Goal: Information Seeking & Learning: Check status

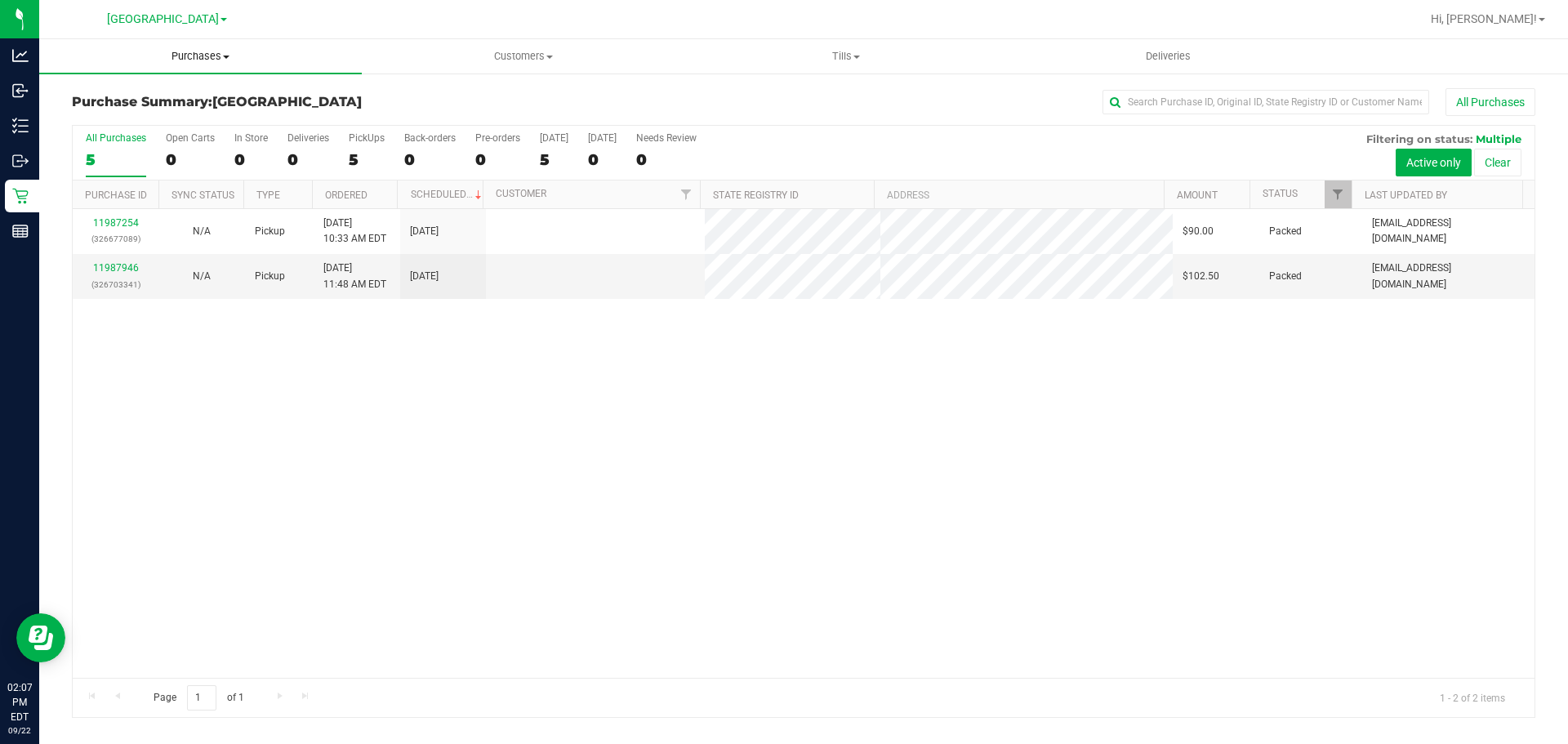
click at [211, 67] on uib-tab-heading "Purchases Summary of purchases Fulfillment All purchases" at bounding box center [200, 56] width 323 height 34
click at [218, 88] on ul "Summary of purchases Fulfillment All purchases" at bounding box center [200, 118] width 323 height 89
click at [221, 62] on span "Purchases" at bounding box center [200, 56] width 323 height 14
click at [207, 91] on li "Summary of purchases" at bounding box center [200, 99] width 323 height 20
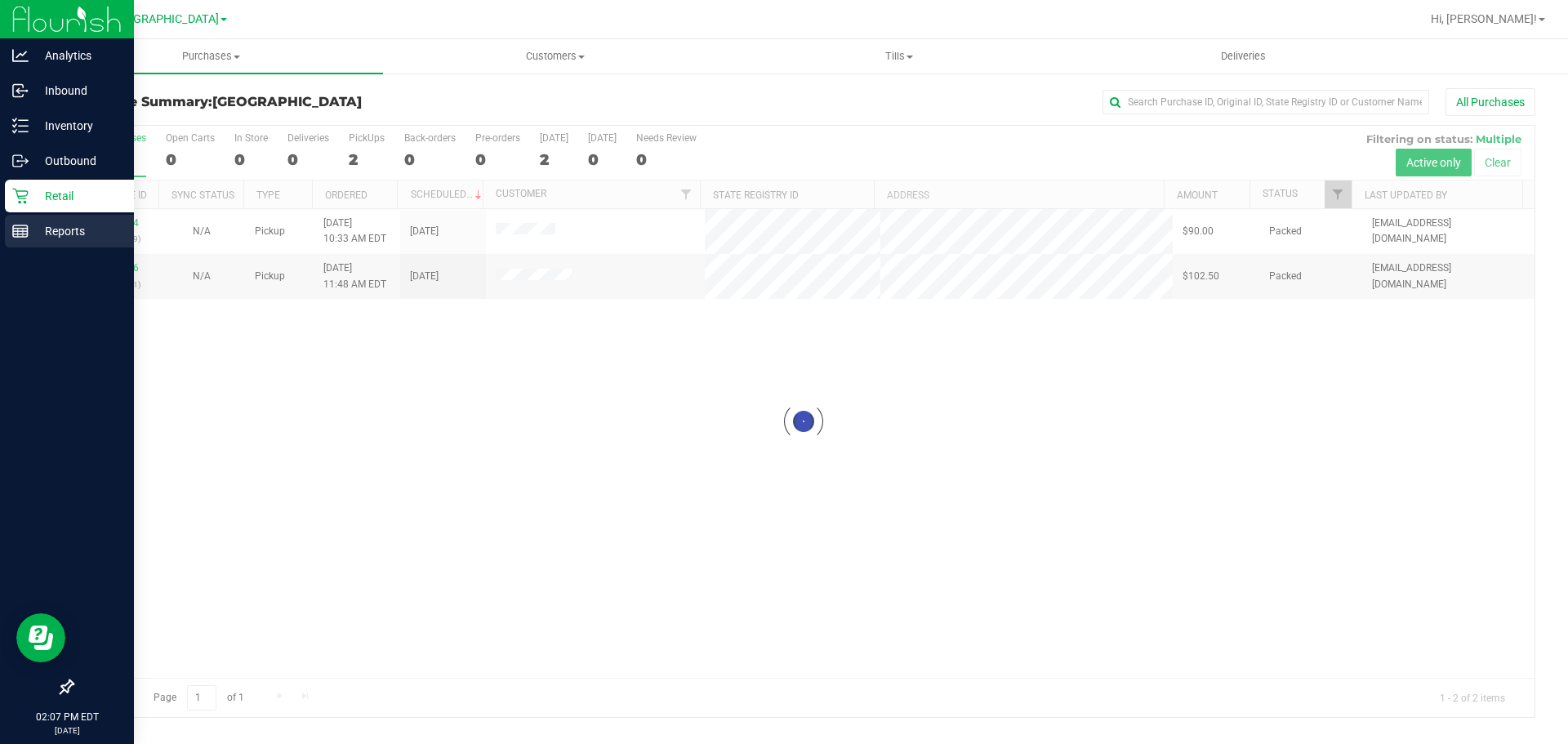
click at [103, 224] on p "Reports" at bounding box center [78, 232] width 98 height 20
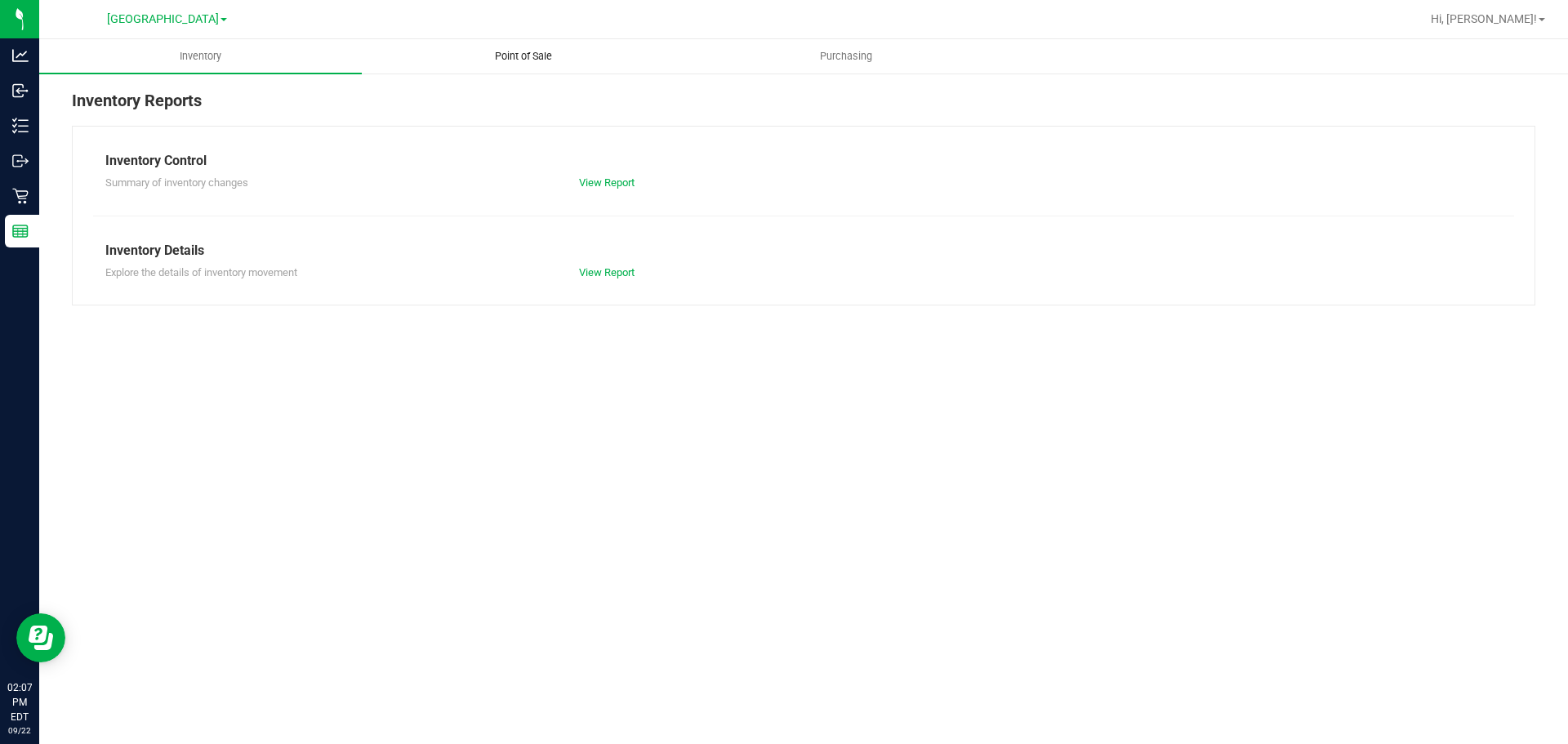
click at [468, 64] on uib-tab-heading "Point of Sale" at bounding box center [523, 56] width 321 height 33
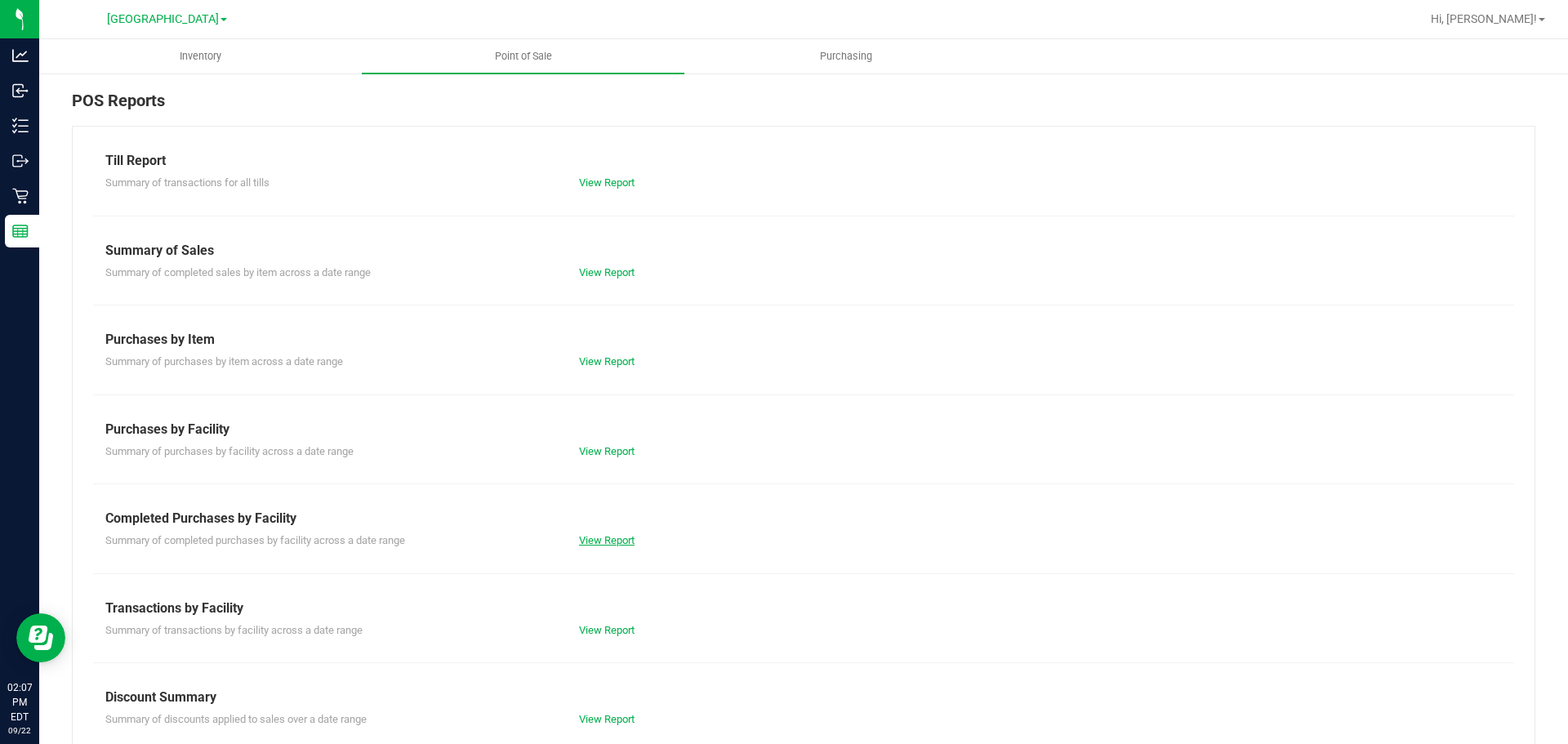
click at [604, 541] on link "View Report" at bounding box center [607, 541] width 55 height 13
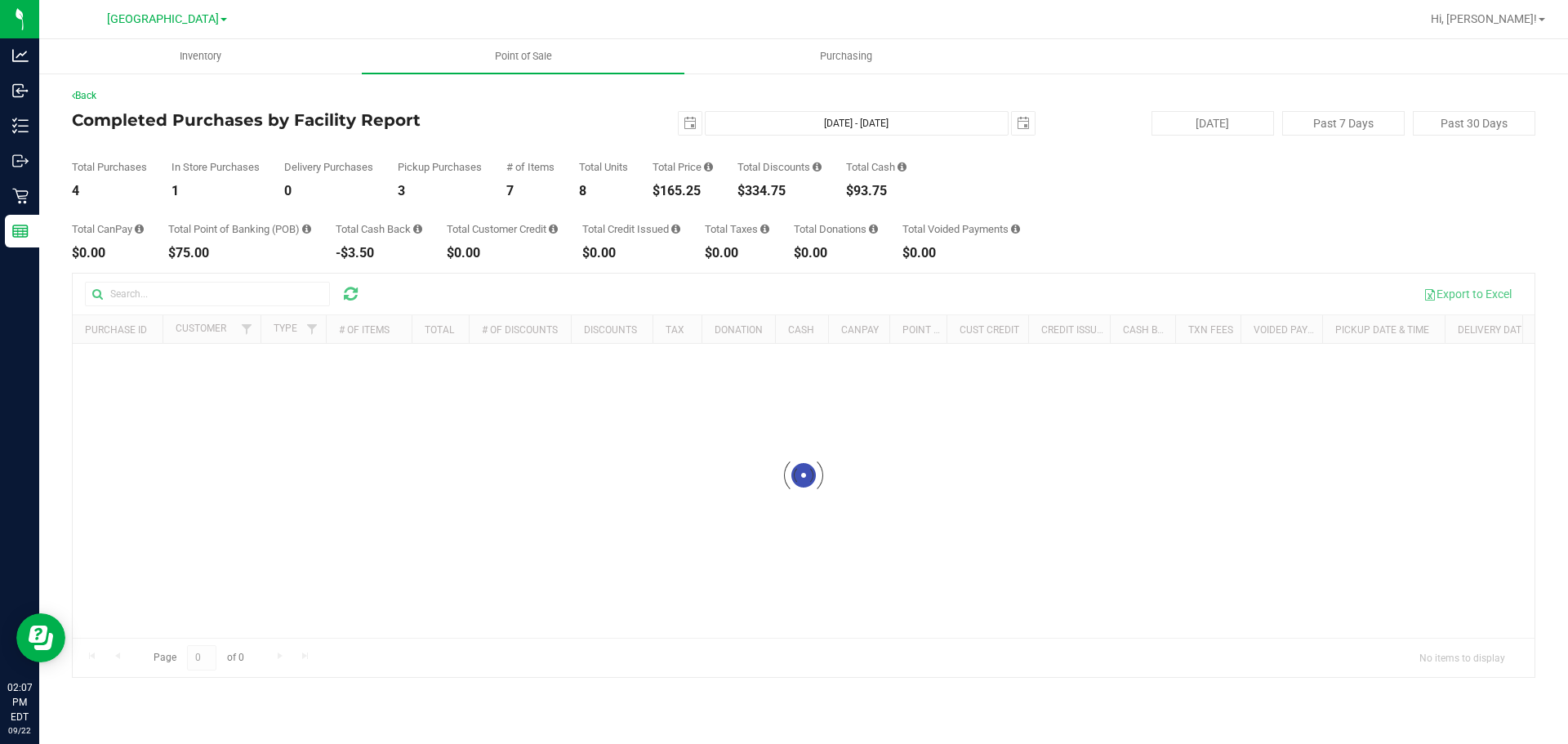
click at [585, 134] on div "[DATE] [DATE] - [DATE] [DATE]" at bounding box center [797, 123] width 500 height 24
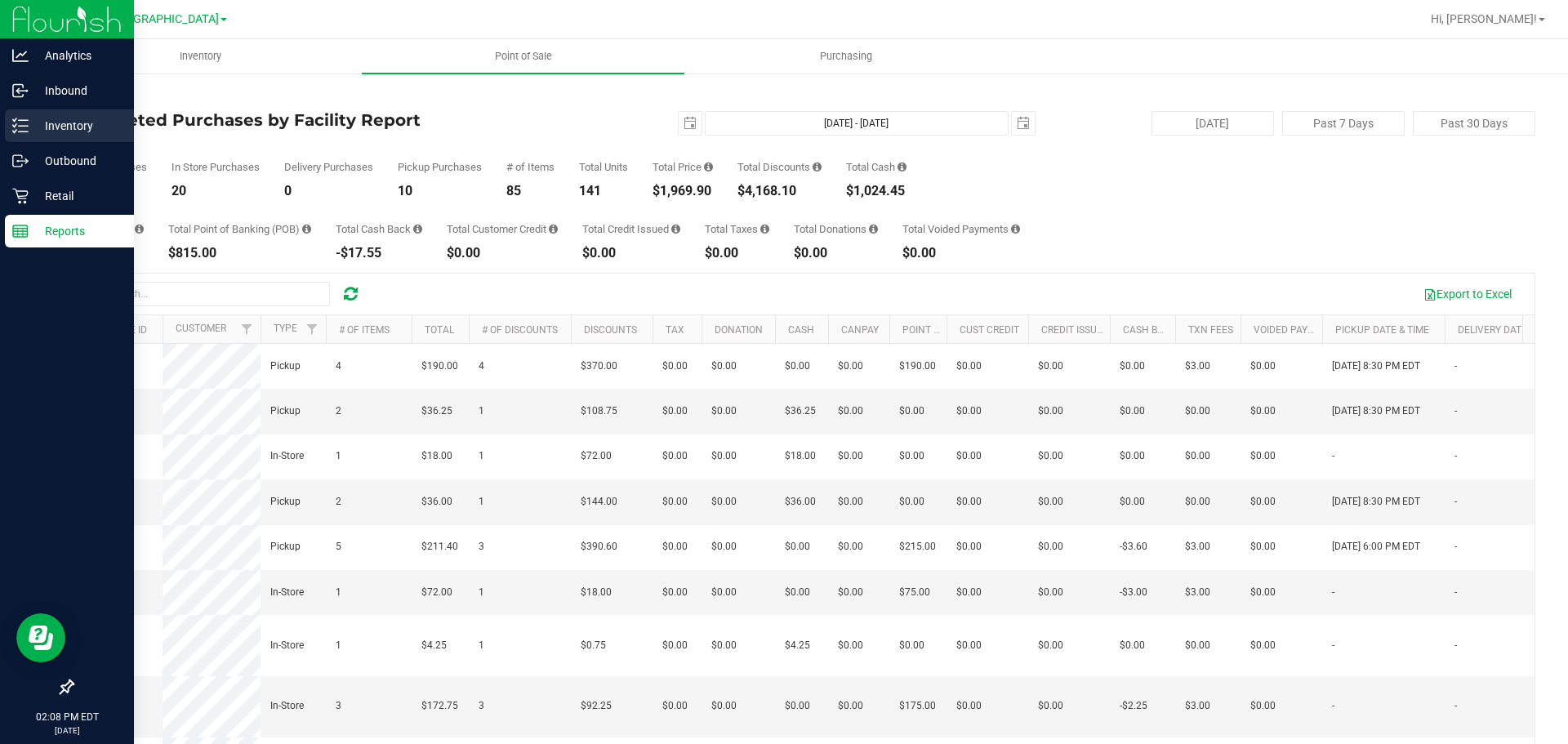
click at [9, 126] on div "Inventory" at bounding box center [69, 125] width 129 height 33
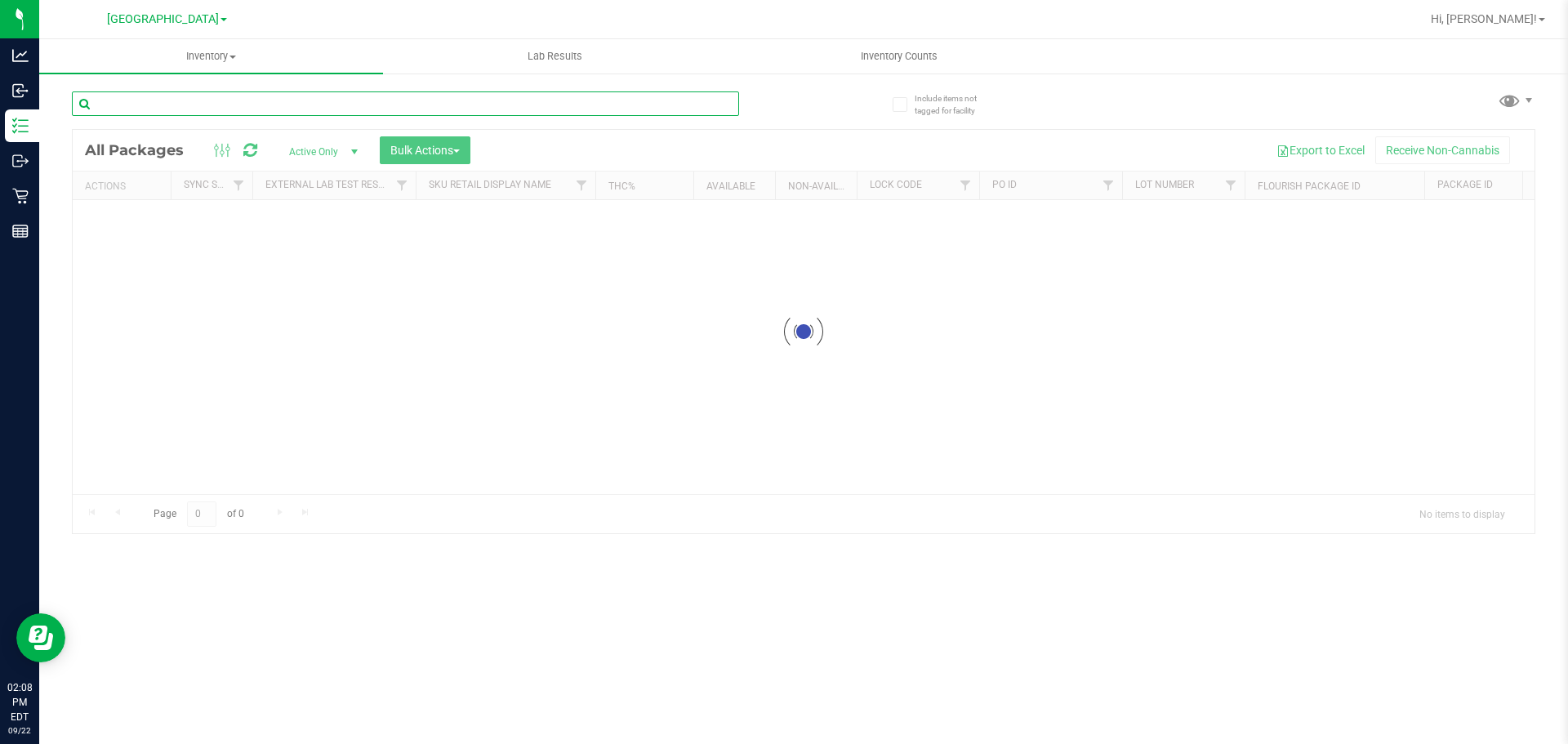
click at [162, 102] on input "text" at bounding box center [405, 103] width 668 height 24
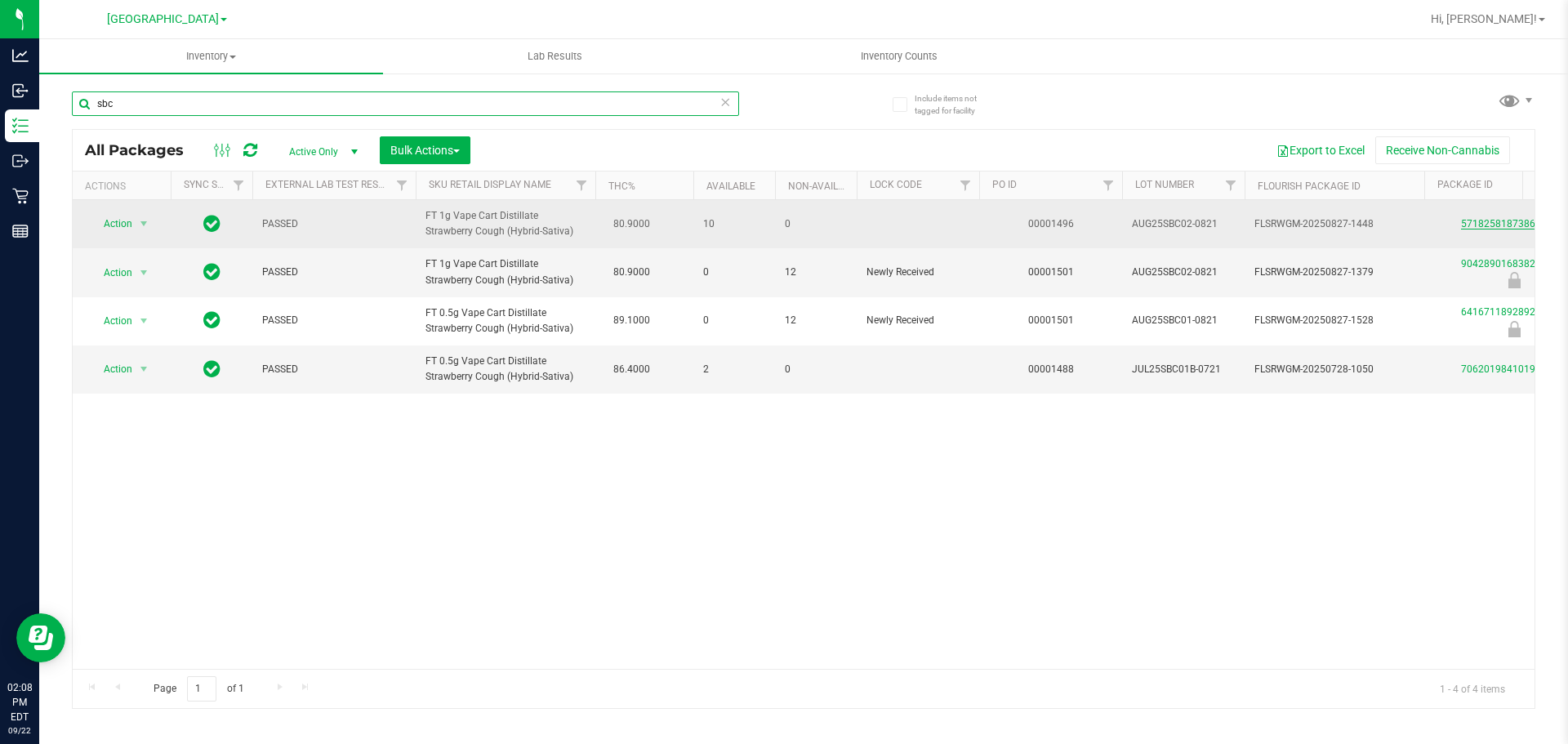
type input "sbc"
click at [1475, 224] on link "5718258187386246" at bounding box center [1507, 224] width 91 height 12
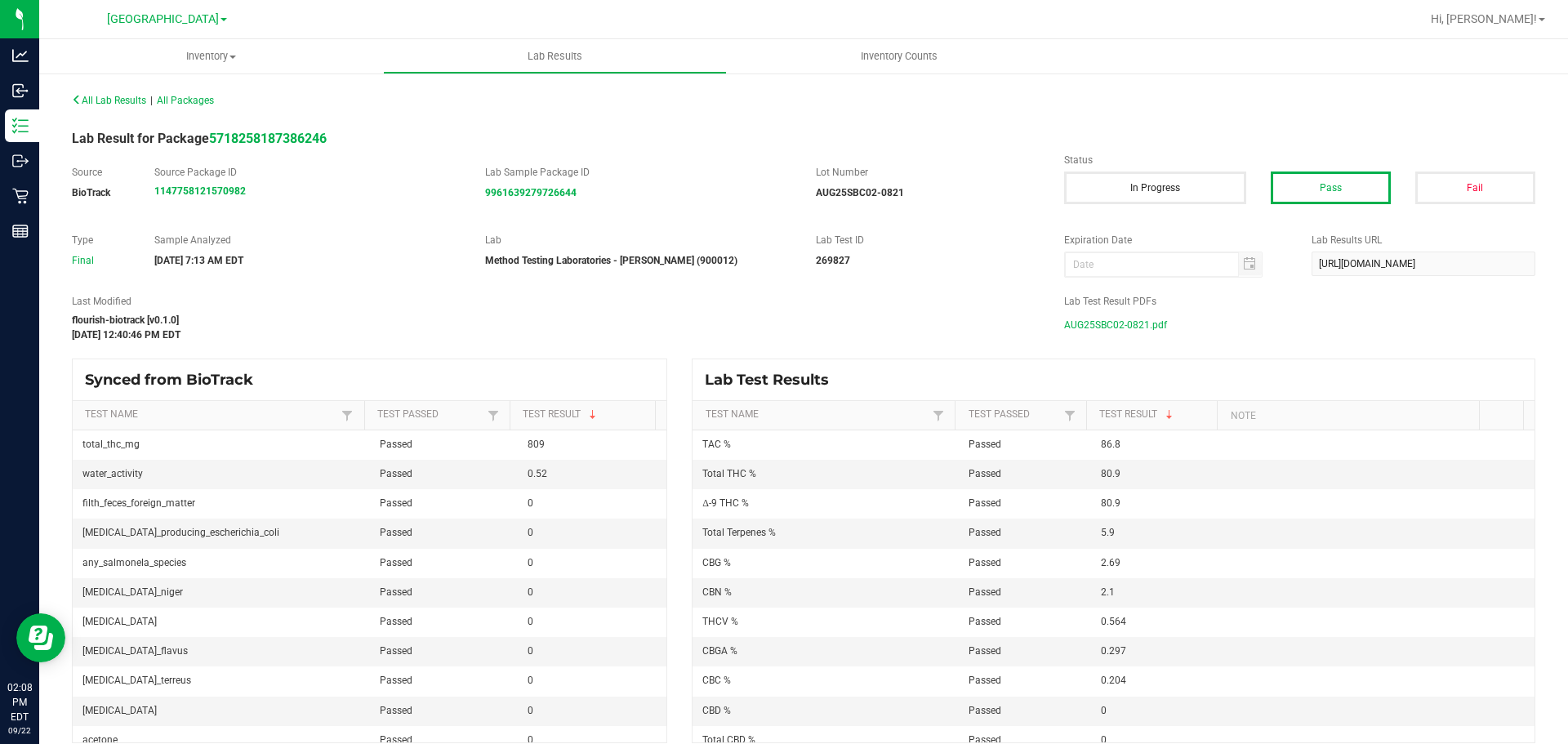
click at [1141, 334] on span "AUG25SBC02-0821.pdf" at bounding box center [1116, 325] width 103 height 24
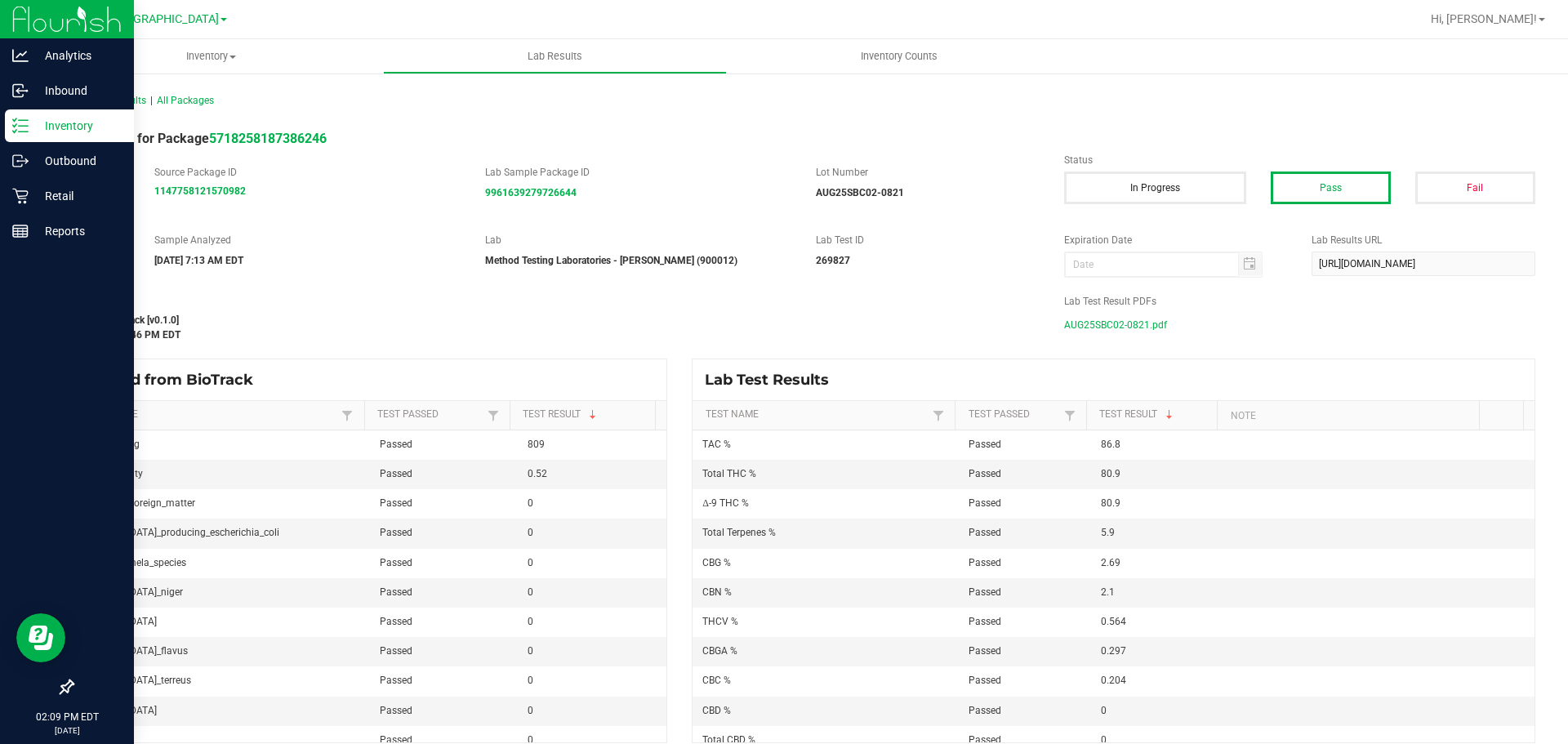
click at [36, 129] on p "Inventory" at bounding box center [78, 126] width 98 height 20
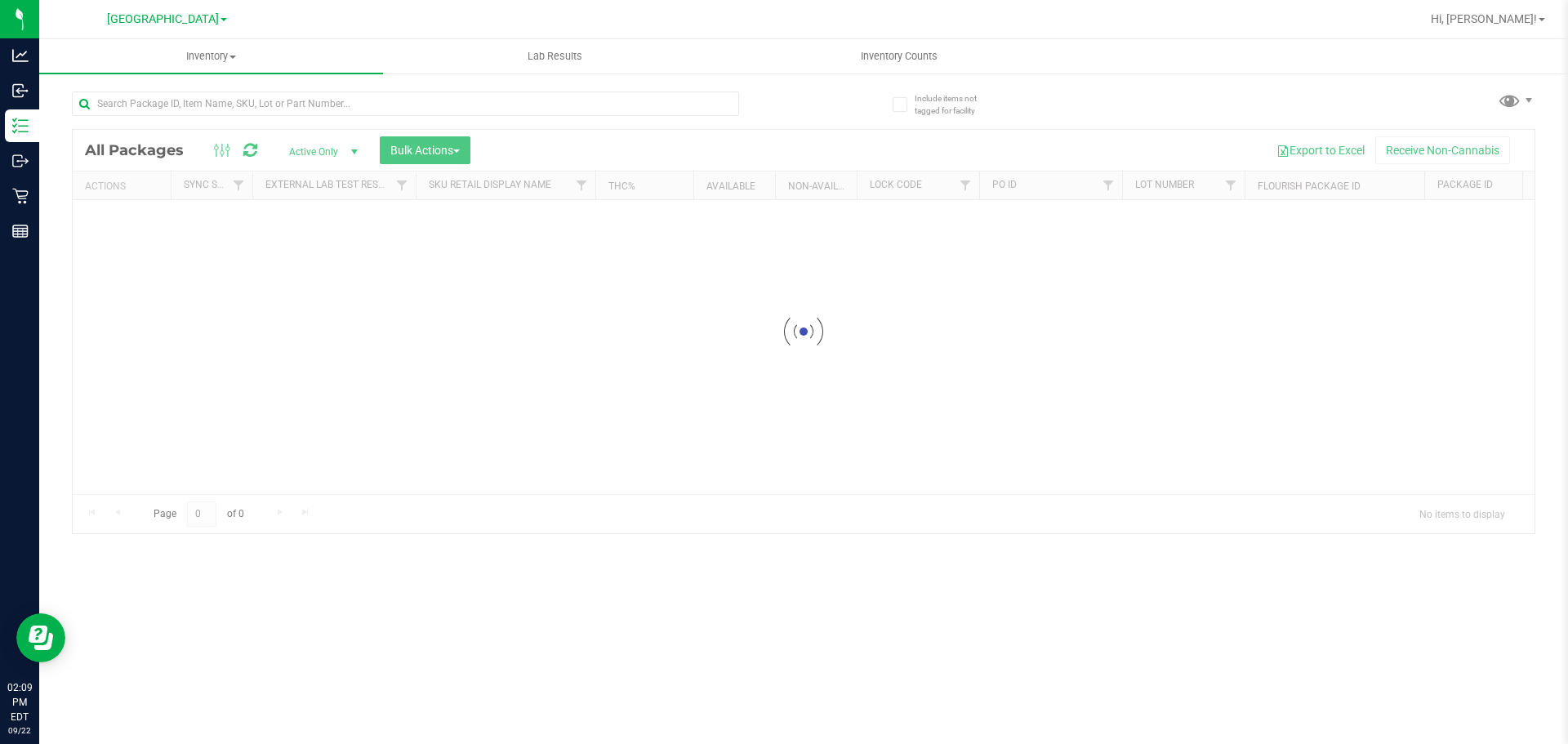
click at [460, 105] on input "text" at bounding box center [405, 103] width 668 height 24
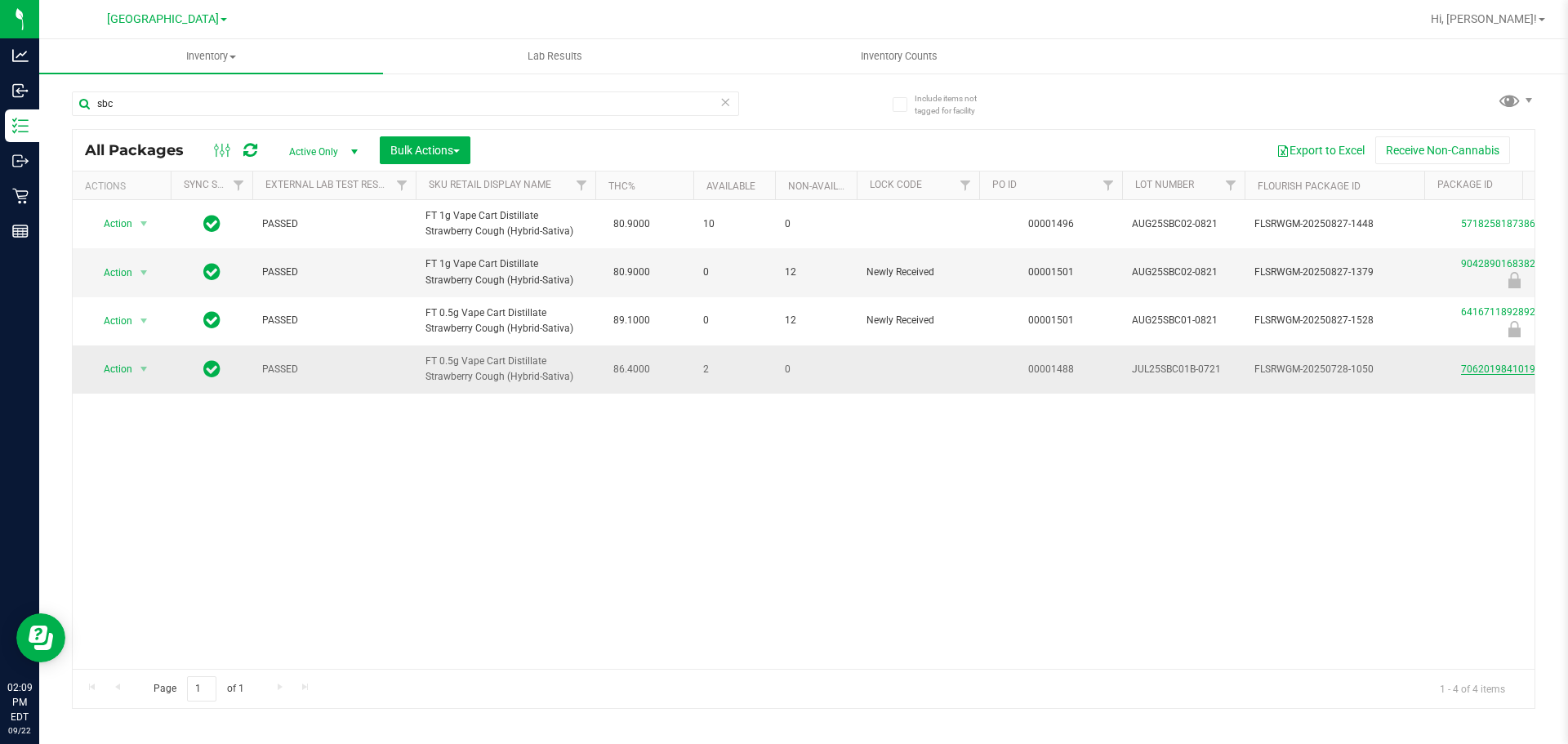
type input "sbc"
click at [1512, 369] on link "7062019841019975" at bounding box center [1507, 369] width 91 height 12
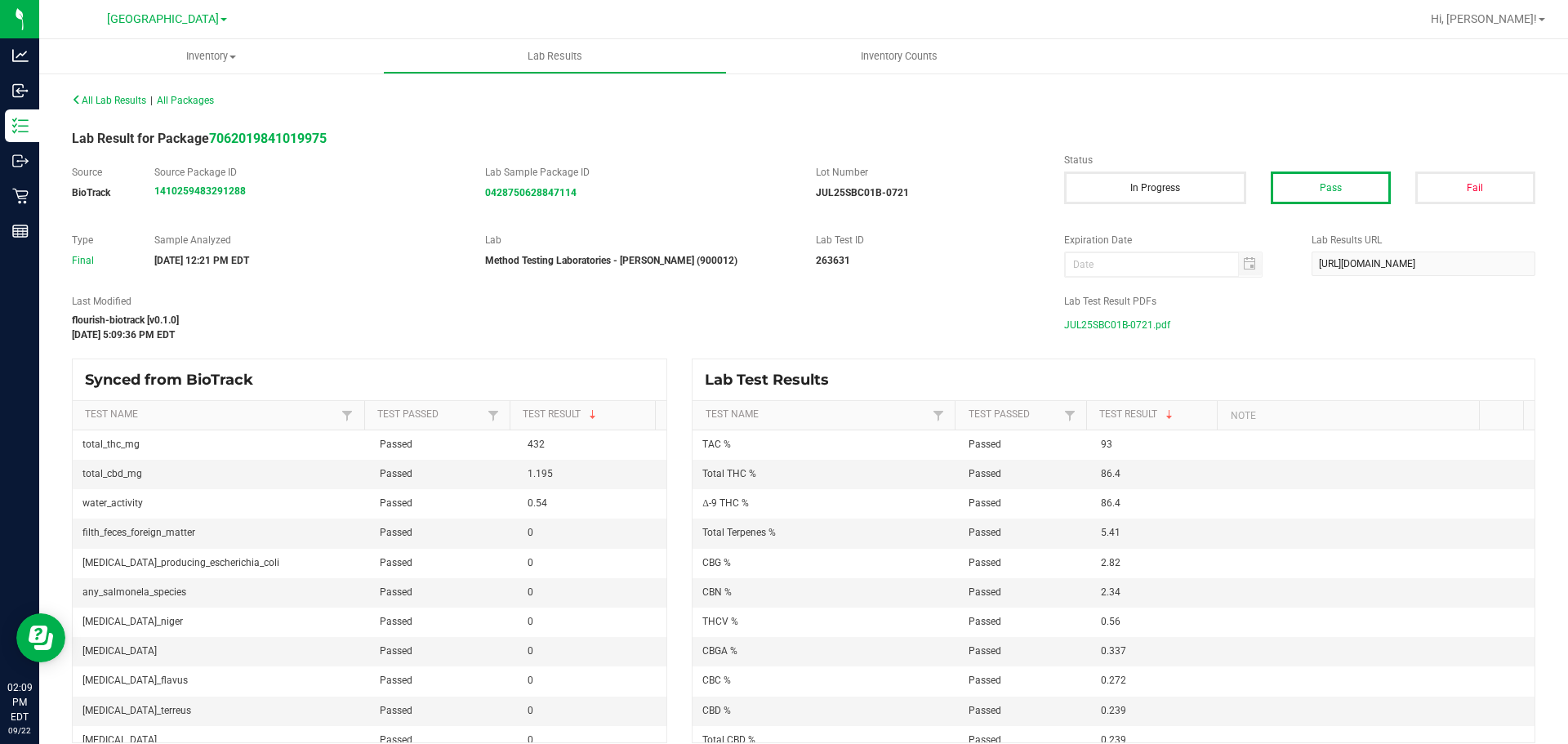
click at [1065, 319] on span "JUL25SBC01B-0721.pdf" at bounding box center [1117, 325] width 106 height 24
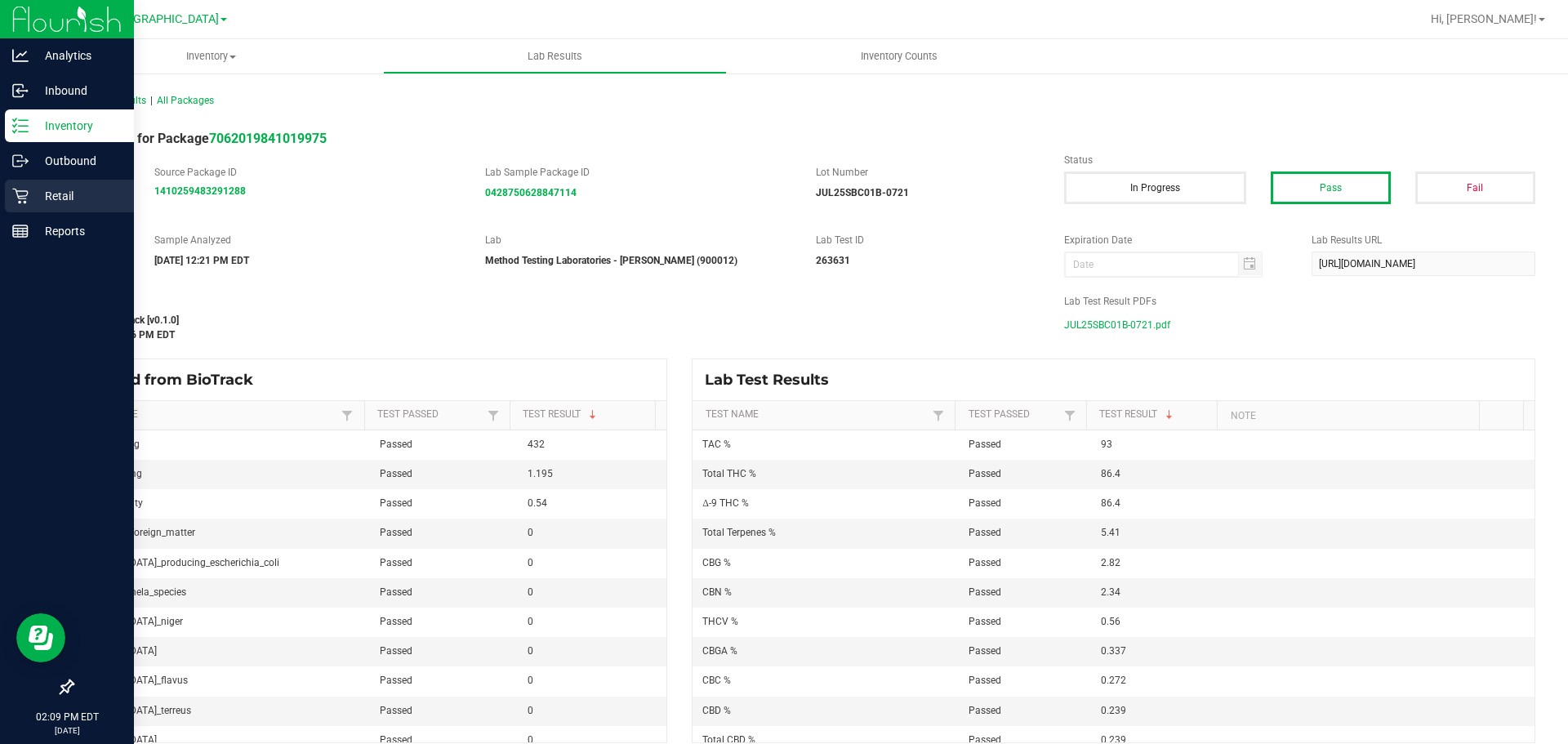
click at [25, 190] on icon at bounding box center [21, 196] width 16 height 16
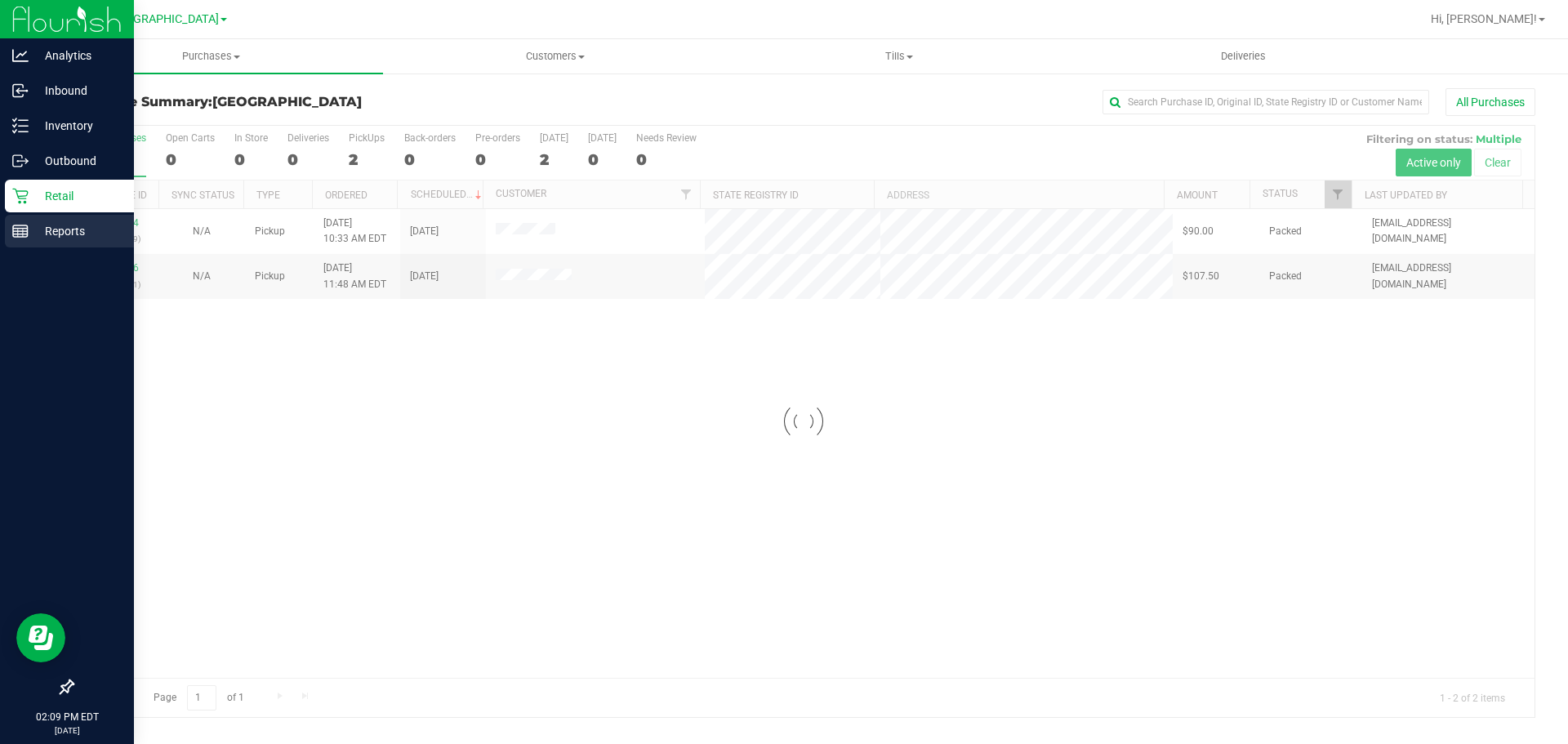
click at [38, 231] on p "Reports" at bounding box center [78, 232] width 98 height 20
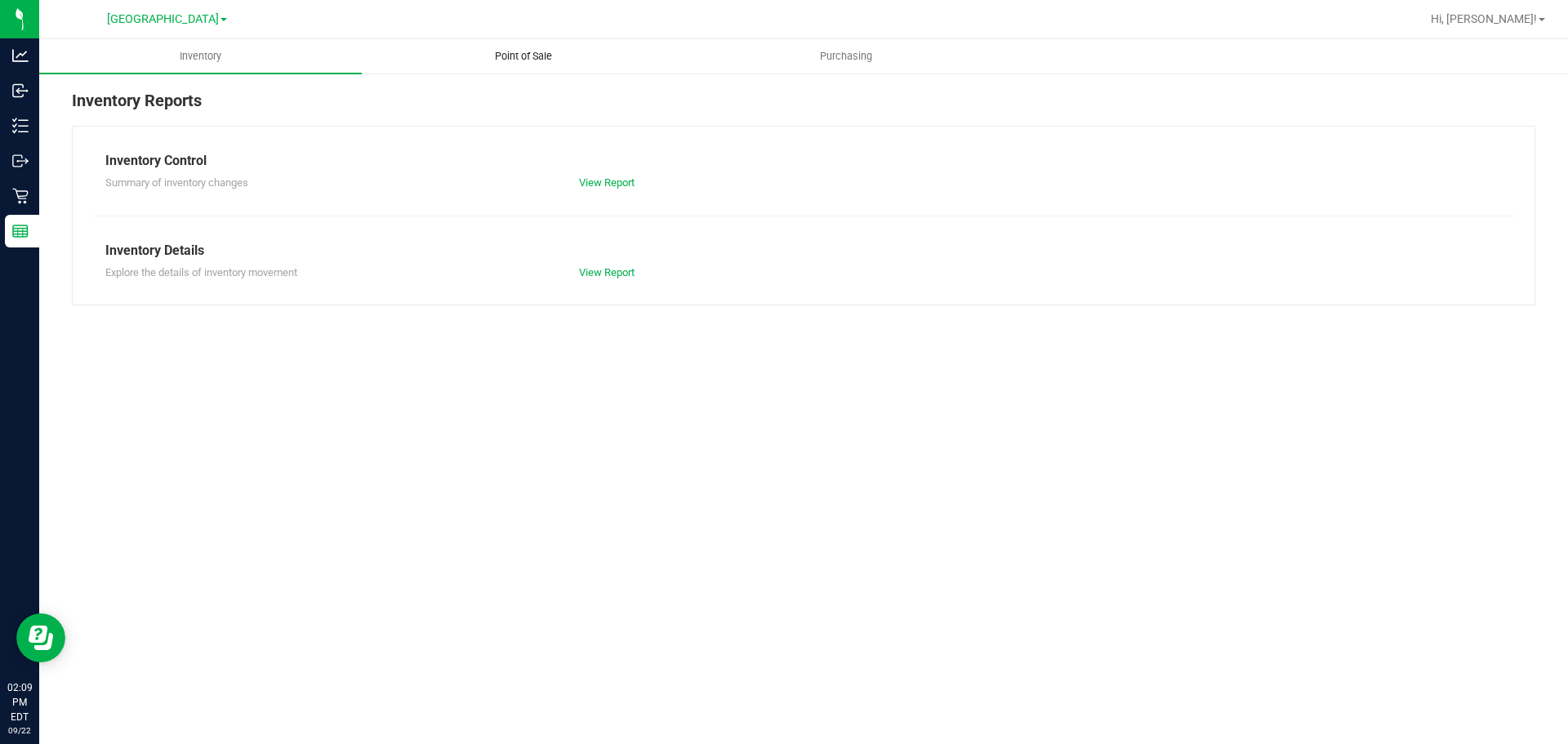
click at [568, 65] on uib-tab-heading "Point of Sale" at bounding box center [523, 56] width 321 height 33
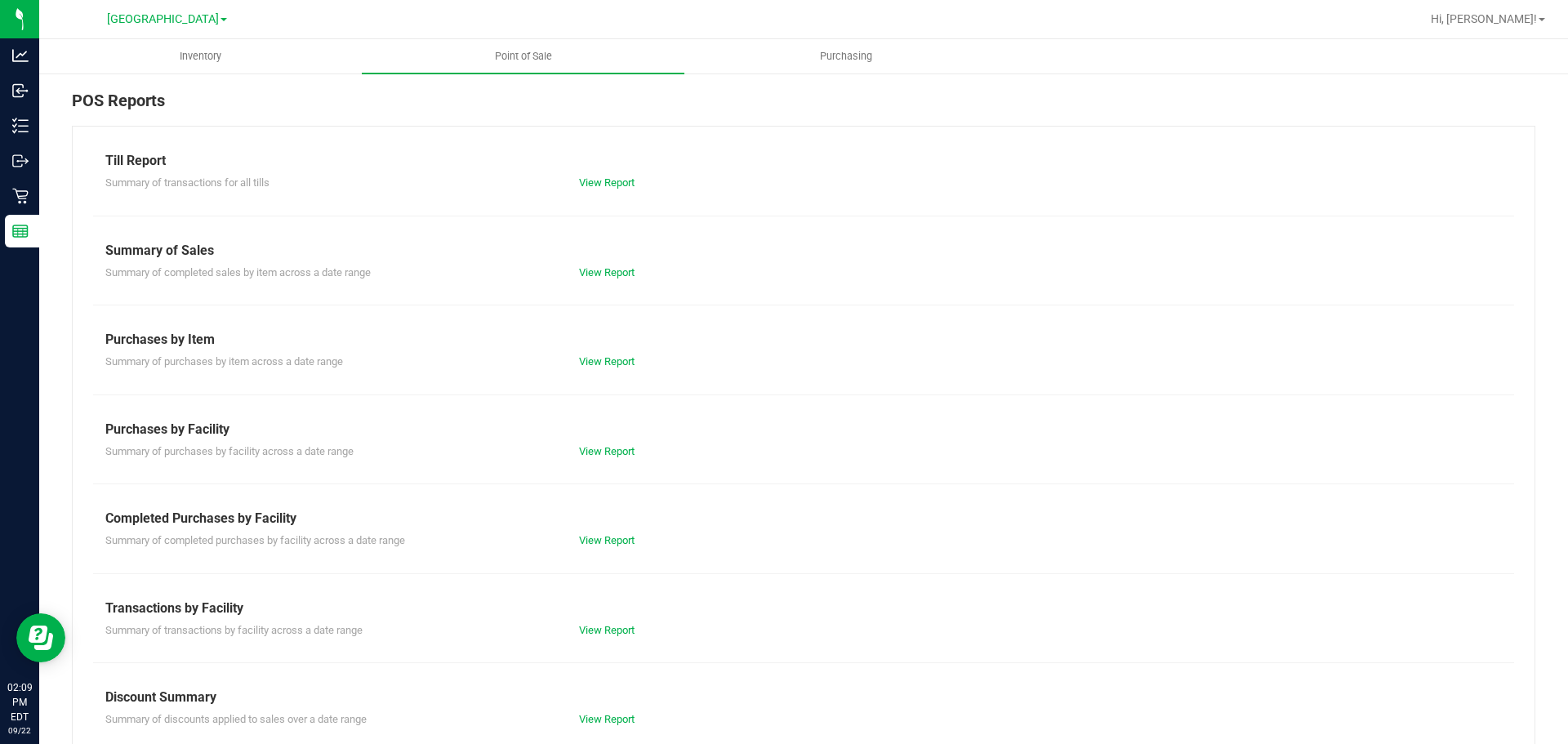
click at [594, 508] on div "Till Report Summary of transactions for all tills View Report Summary of Sales …" at bounding box center [803, 484] width 1463 height 716
click at [598, 534] on div "View Report" at bounding box center [685, 541] width 237 height 16
click at [602, 539] on link "View Report" at bounding box center [607, 541] width 55 height 13
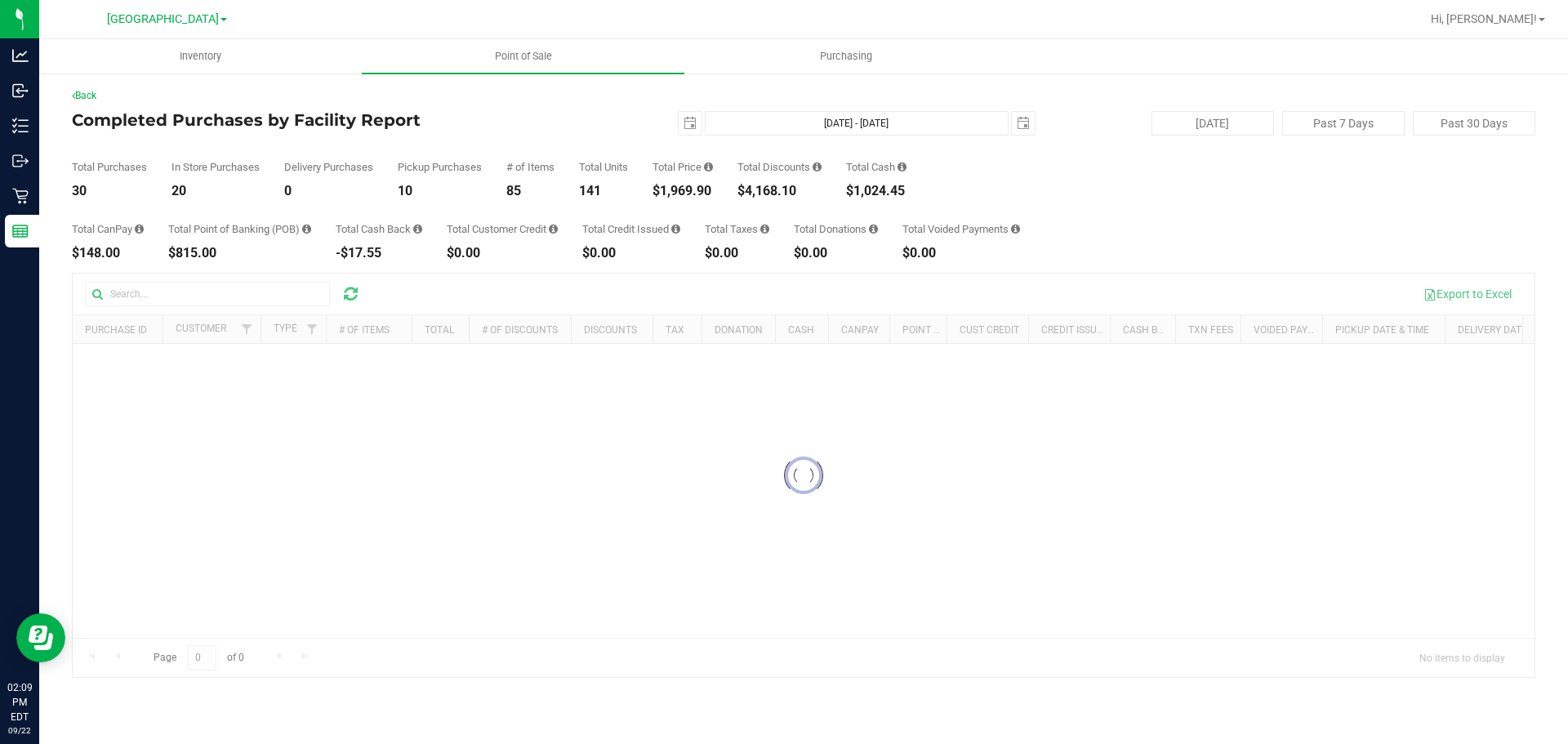
click at [625, 117] on div "[DATE] [DATE] - [DATE] [DATE]" at bounding box center [797, 123] width 500 height 24
